Goal: Information Seeking & Learning: Learn about a topic

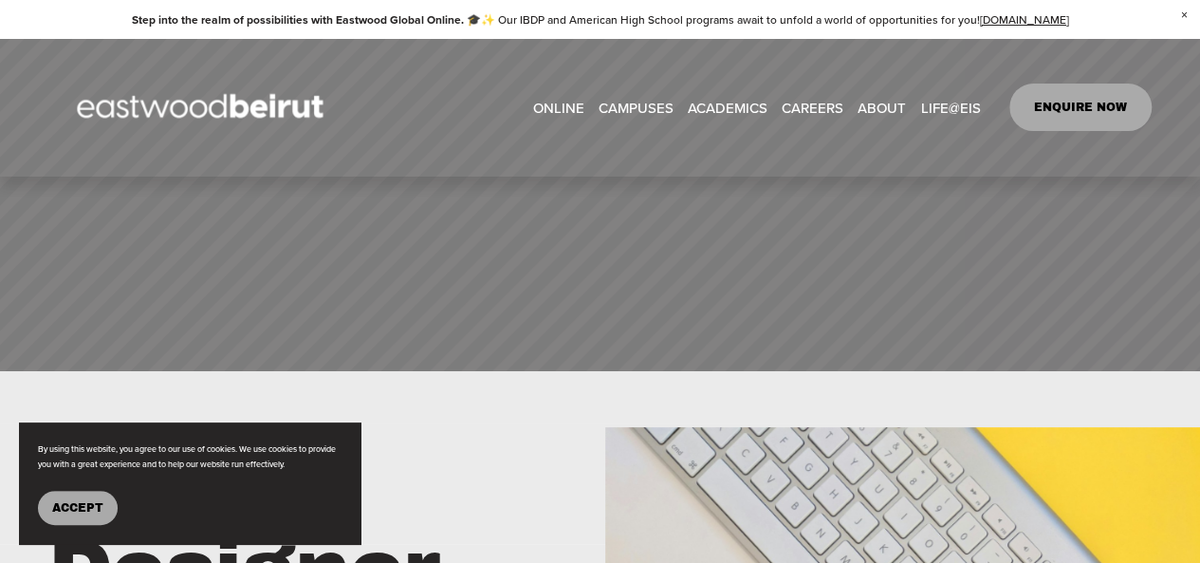
scroll to position [285, 0]
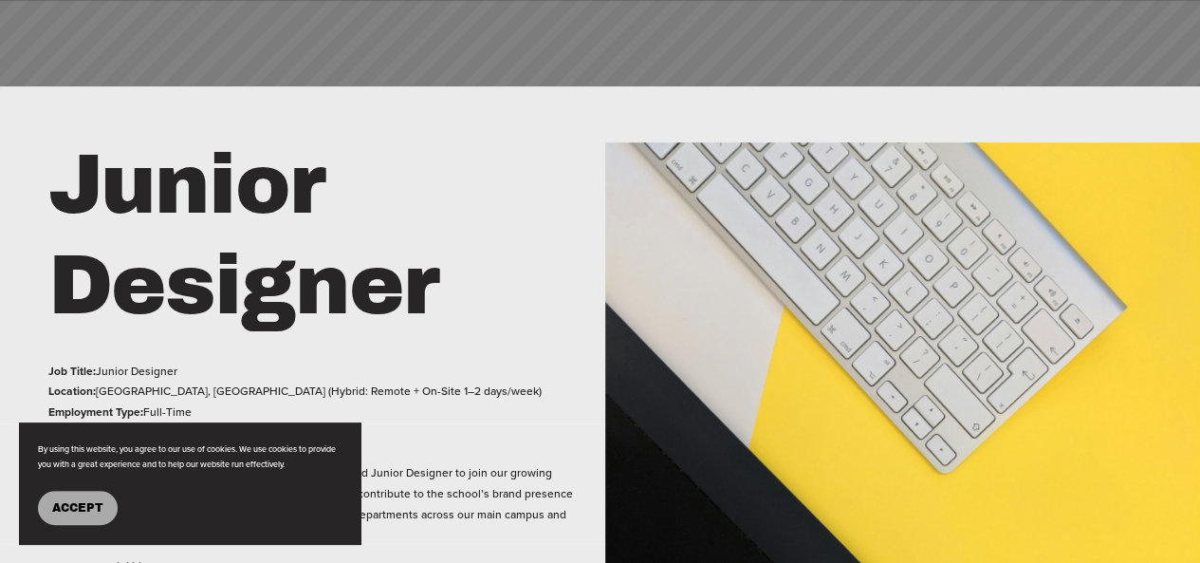
drag, startPoint x: 65, startPoint y: 507, endPoint x: 389, endPoint y: 458, distance: 327.2
click at [66, 506] on span "Accept" at bounding box center [77, 507] width 51 height 13
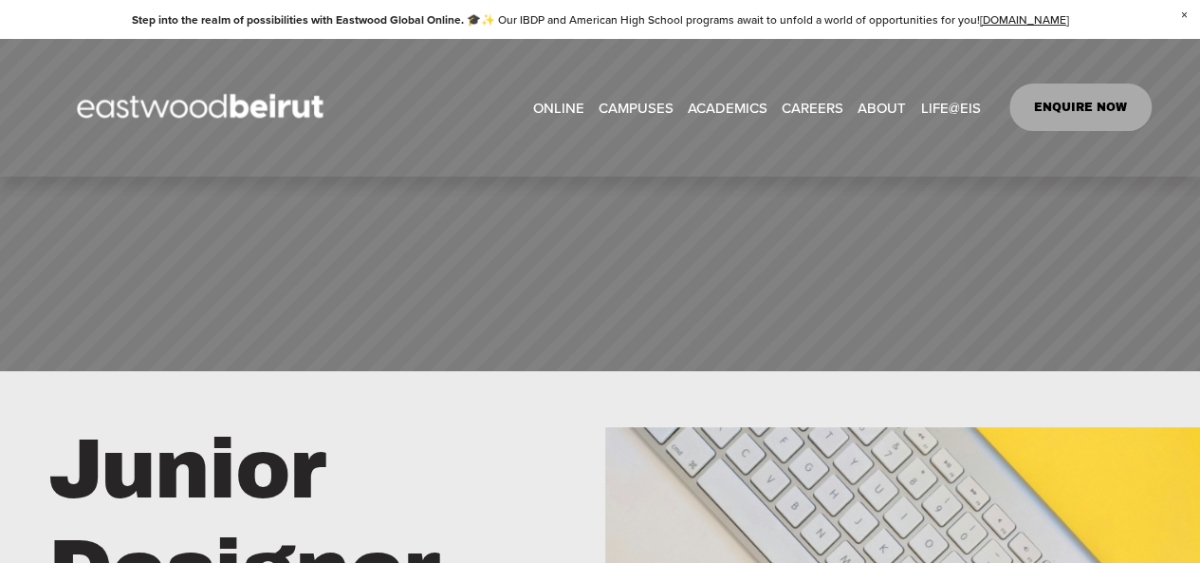
click at [810, 108] on link "CAREERS" at bounding box center [813, 107] width 62 height 28
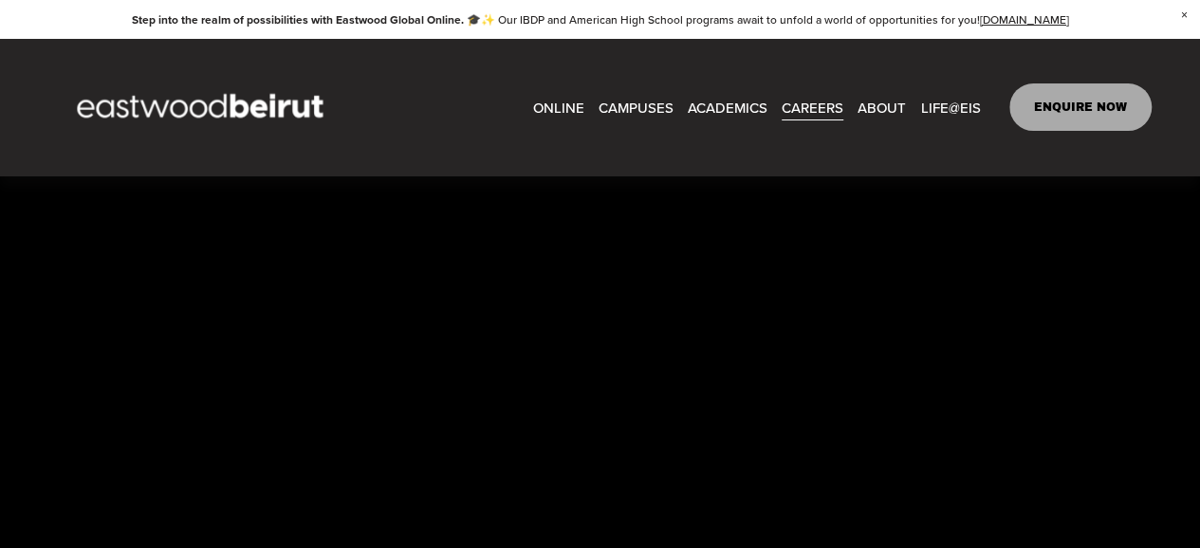
scroll to position [4270, 0]
